Goal: Go to known website: Access a specific website the user already knows

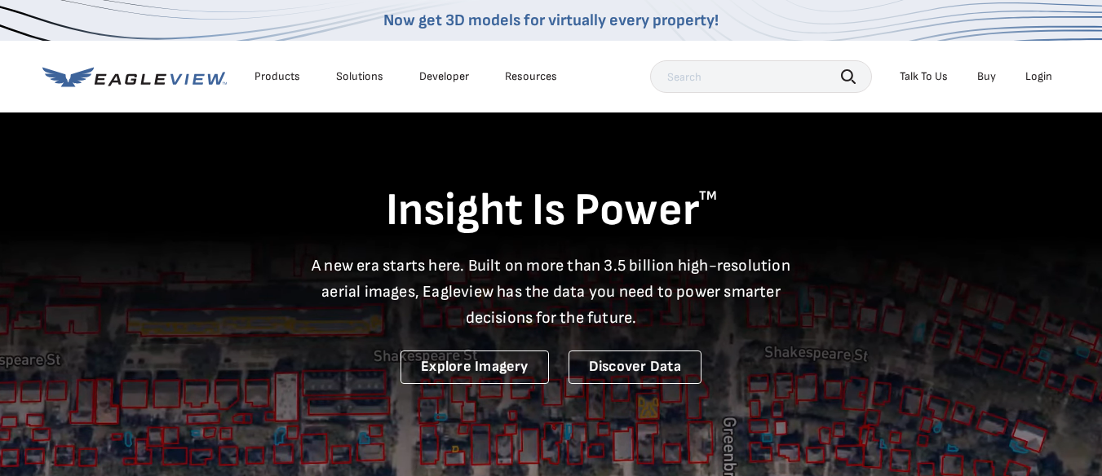
click at [1036, 73] on div "Login" at bounding box center [1038, 76] width 27 height 15
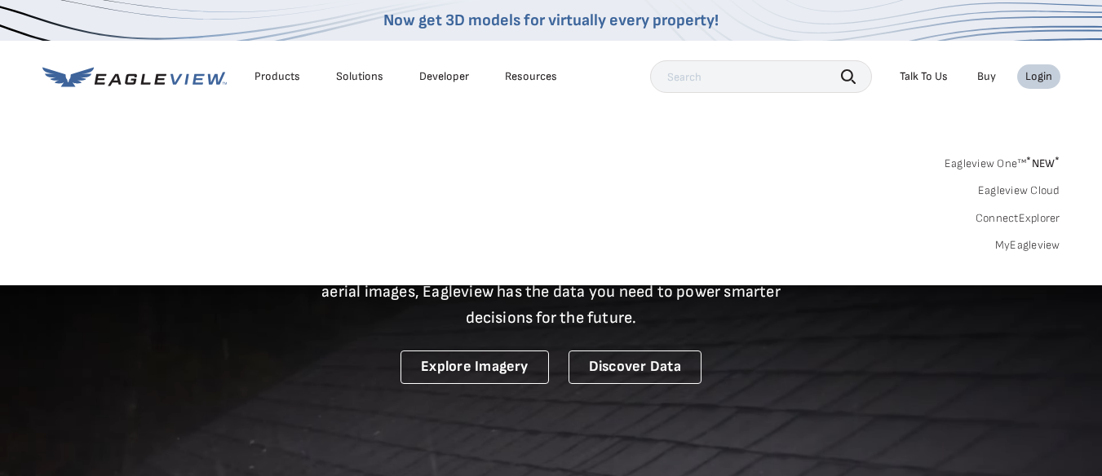
click at [1040, 77] on div "Login" at bounding box center [1038, 76] width 27 height 15
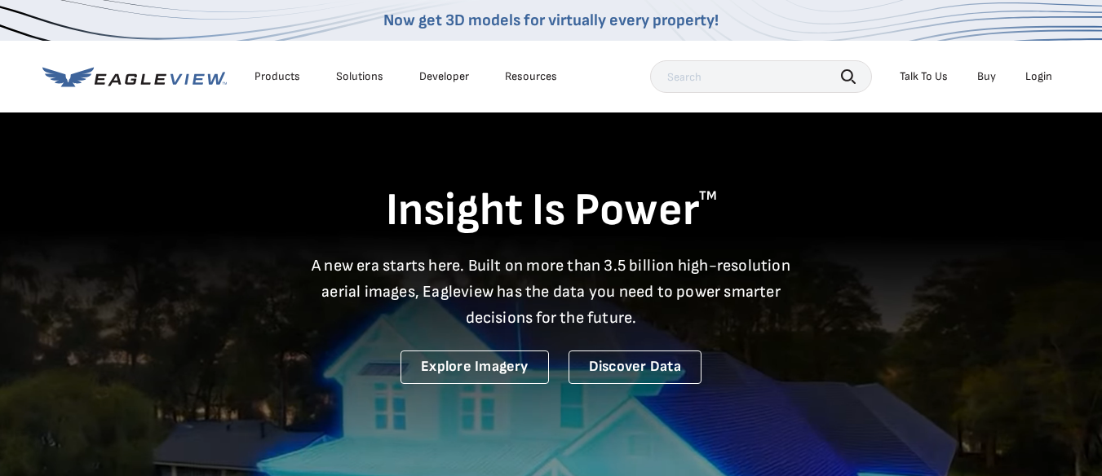
click at [1041, 77] on div "Login" at bounding box center [1038, 76] width 27 height 15
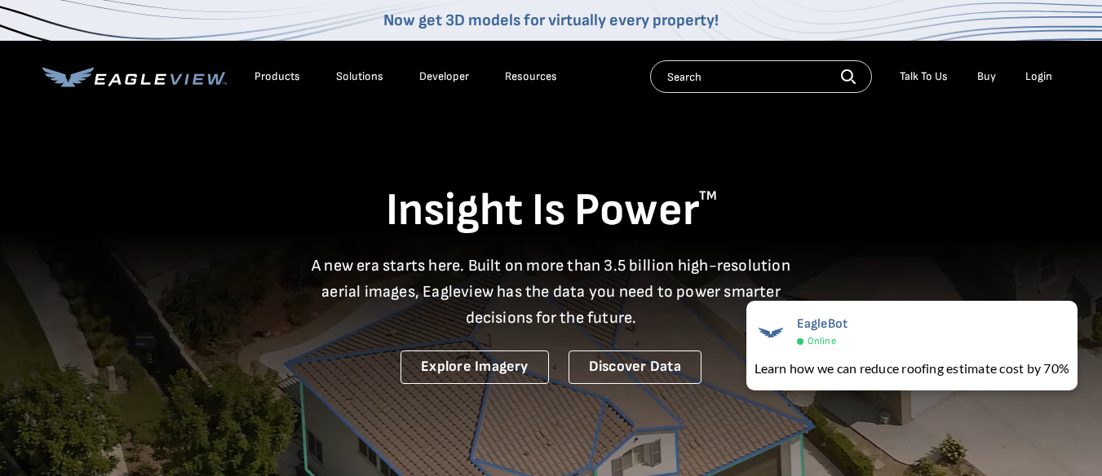
click at [1043, 78] on div "Login" at bounding box center [1038, 76] width 27 height 15
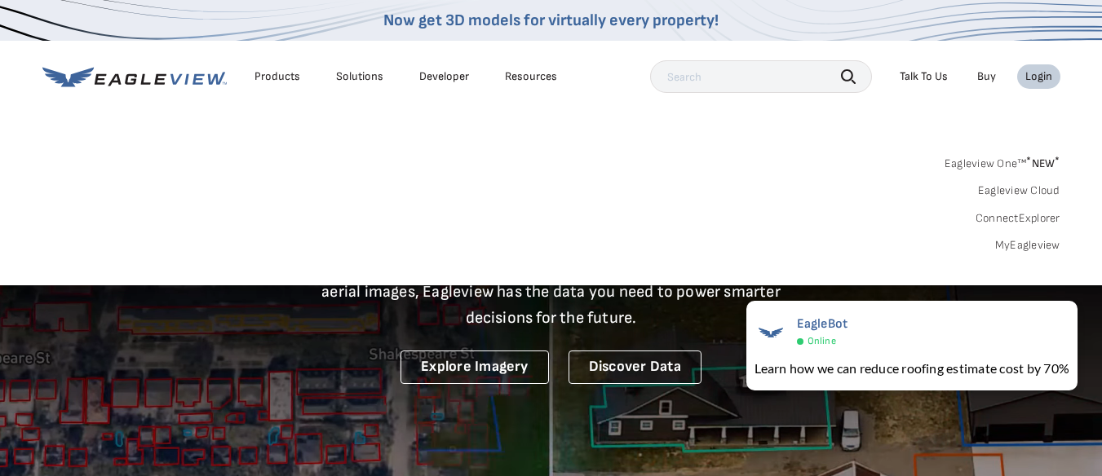
click at [1005, 157] on link "Eagleview One™ * NEW *" at bounding box center [1003, 161] width 116 height 19
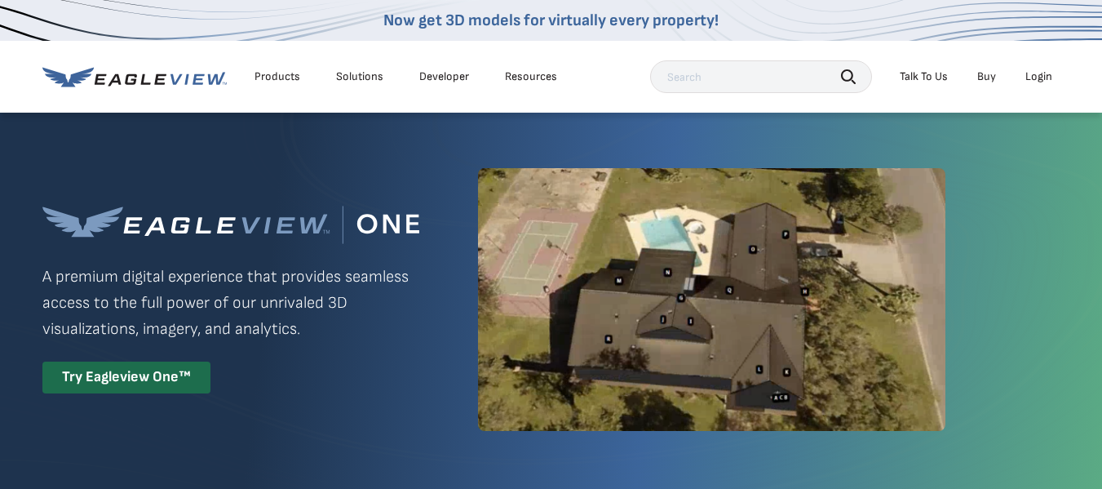
click at [1041, 71] on div "Login" at bounding box center [1038, 76] width 27 height 15
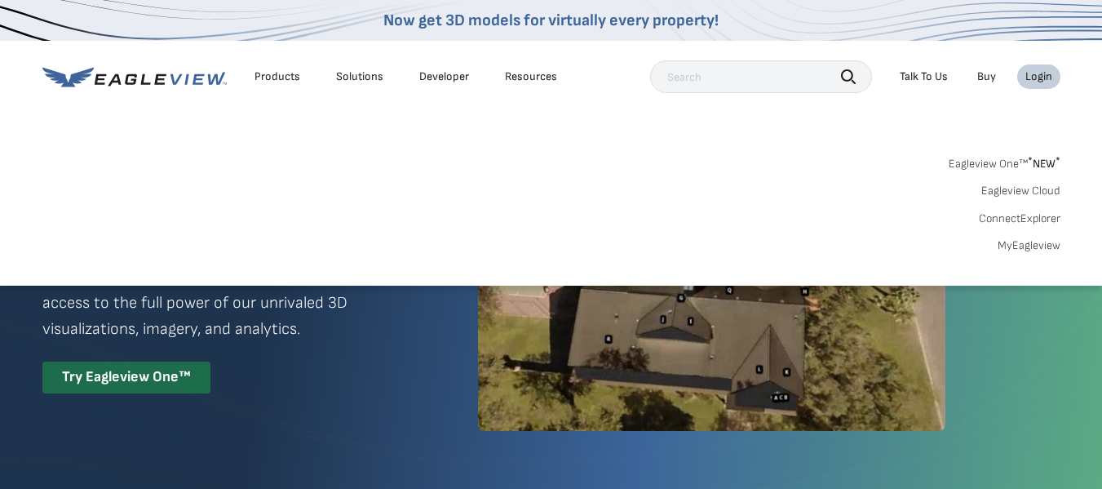
click at [1014, 241] on link "MyEagleview" at bounding box center [1029, 245] width 63 height 15
